Goal: Information Seeking & Learning: Learn about a topic

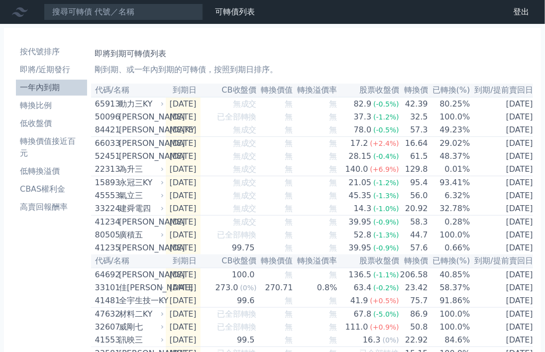
click at [66, 50] on li "按代號排序" at bounding box center [51, 52] width 71 height 12
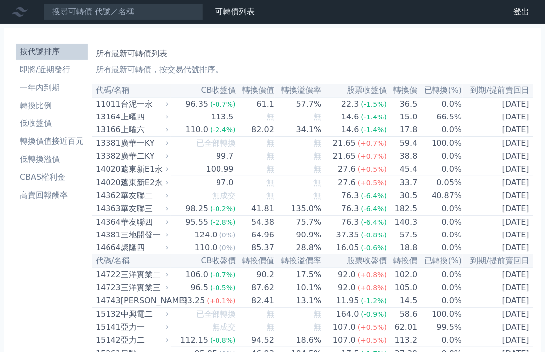
drag, startPoint x: 0, startPoint y: 0, endPoint x: 66, endPoint y: 50, distance: 82.7
click at [66, 50] on li "按代號排序" at bounding box center [52, 52] width 72 height 12
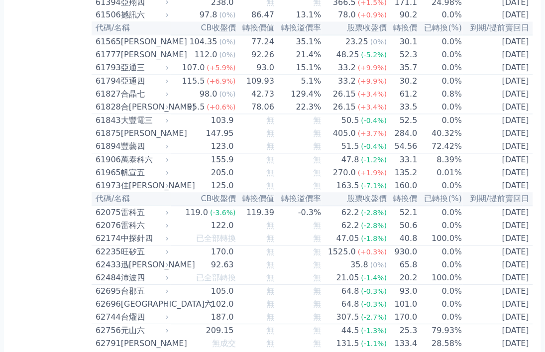
scroll to position [3485, 0]
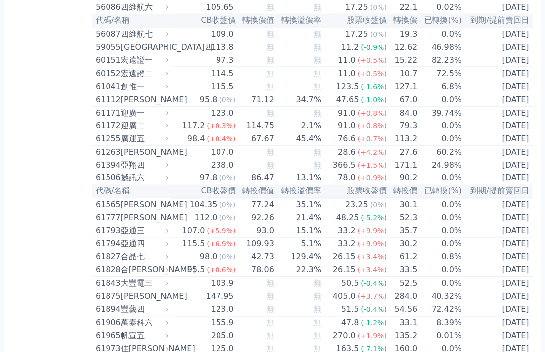
click at [148, 146] on div "[PERSON_NAME]" at bounding box center [144, 152] width 46 height 12
click at [168, 150] on icon at bounding box center [167, 151] width 2 height 3
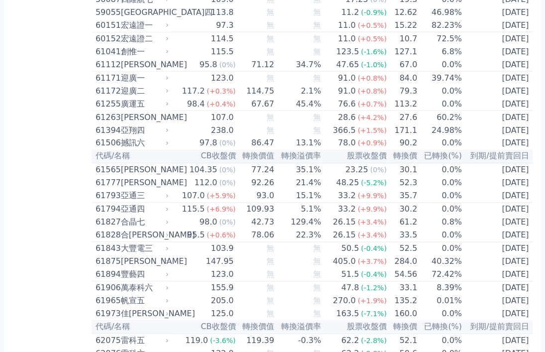
scroll to position [3585, 0]
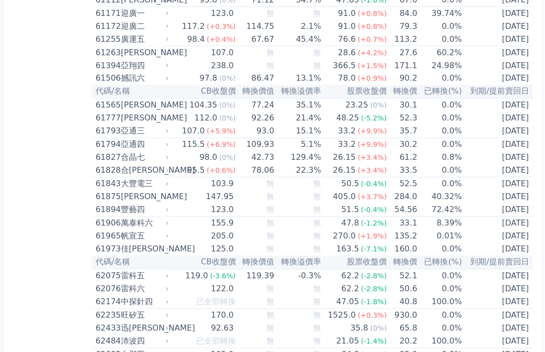
click at [98, 139] on div "61794" at bounding box center [107, 145] width 23 height 12
click at [408, 138] on td "30.2" at bounding box center [402, 144] width 30 height 13
